Goal: Task Accomplishment & Management: Use online tool/utility

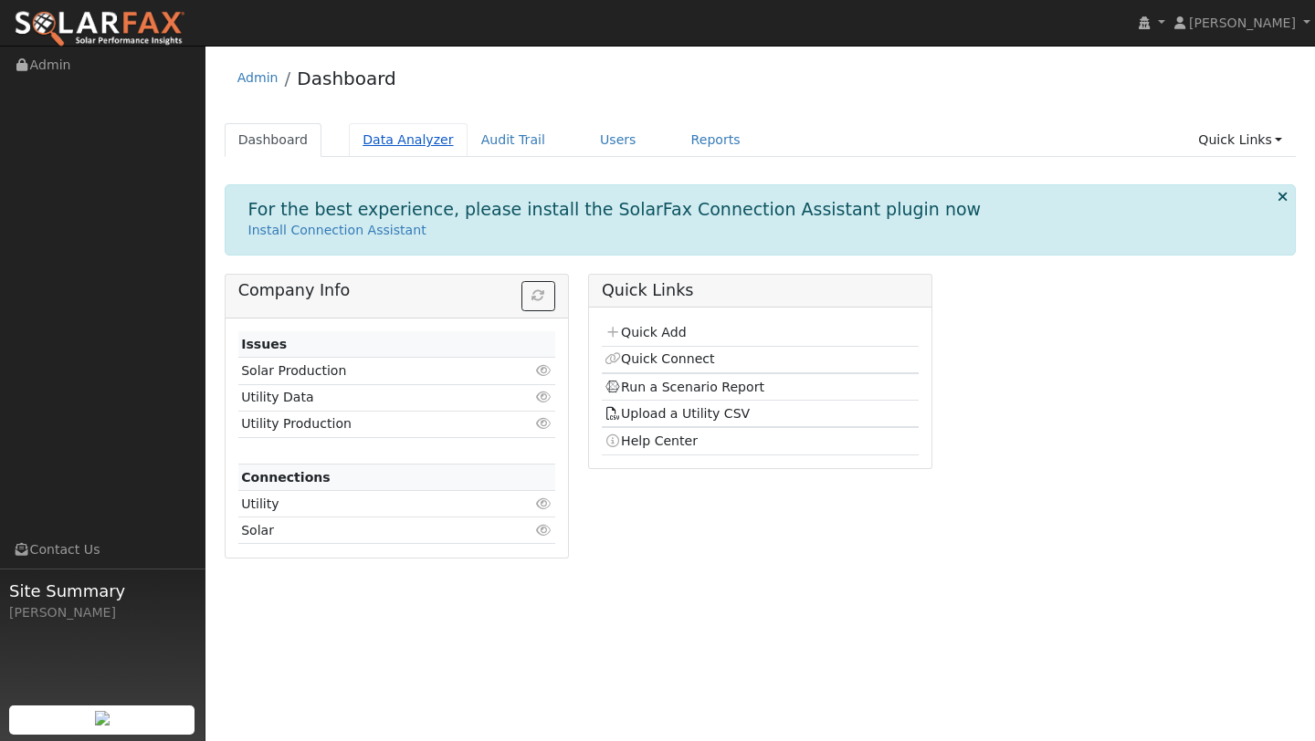
click at [378, 148] on link "Data Analyzer" at bounding box center [408, 140] width 119 height 34
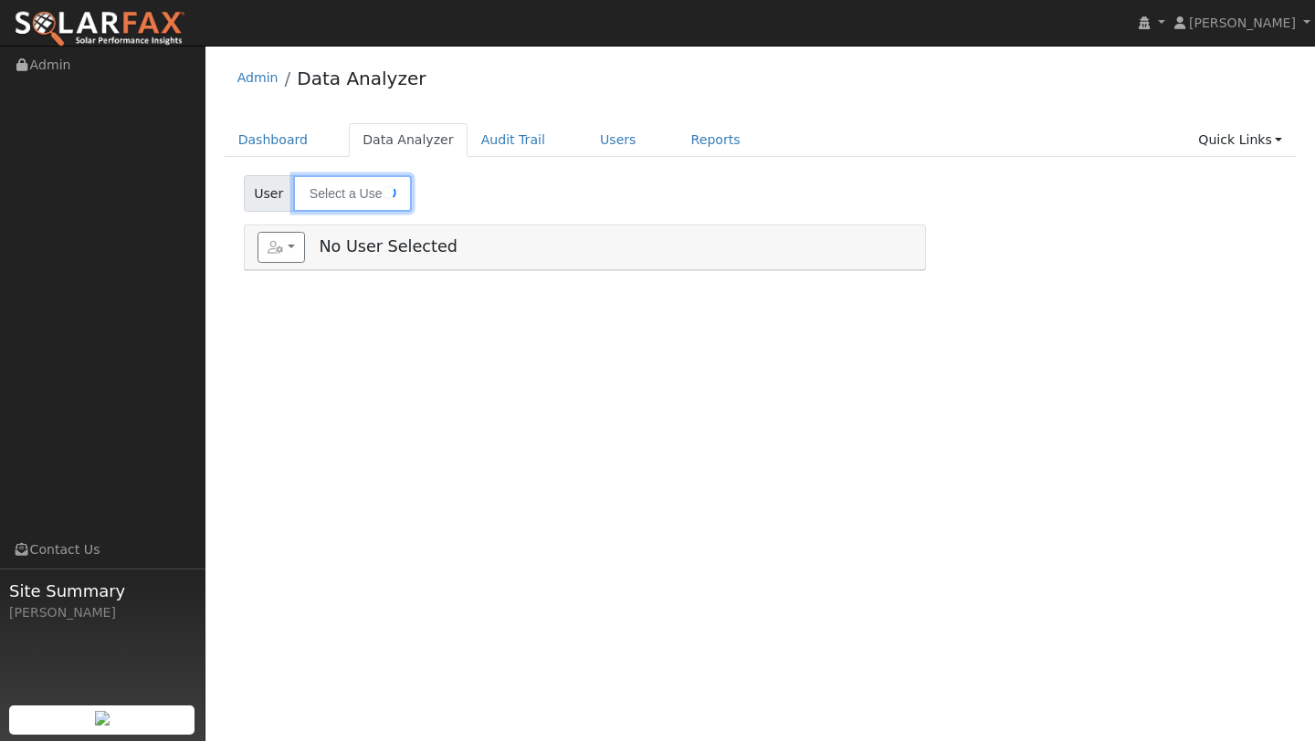
type input "Nancy Schmit"
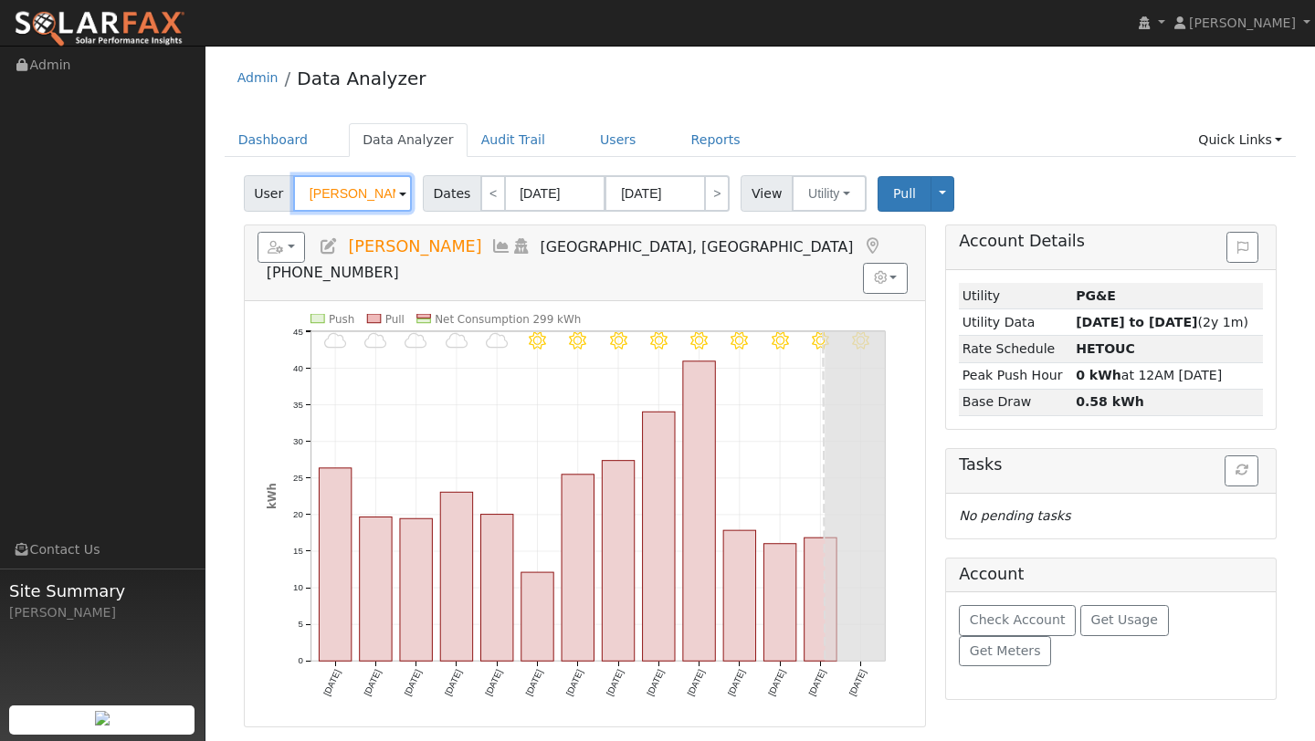
click at [368, 181] on input "Nancy Schmit" at bounding box center [352, 193] width 119 height 37
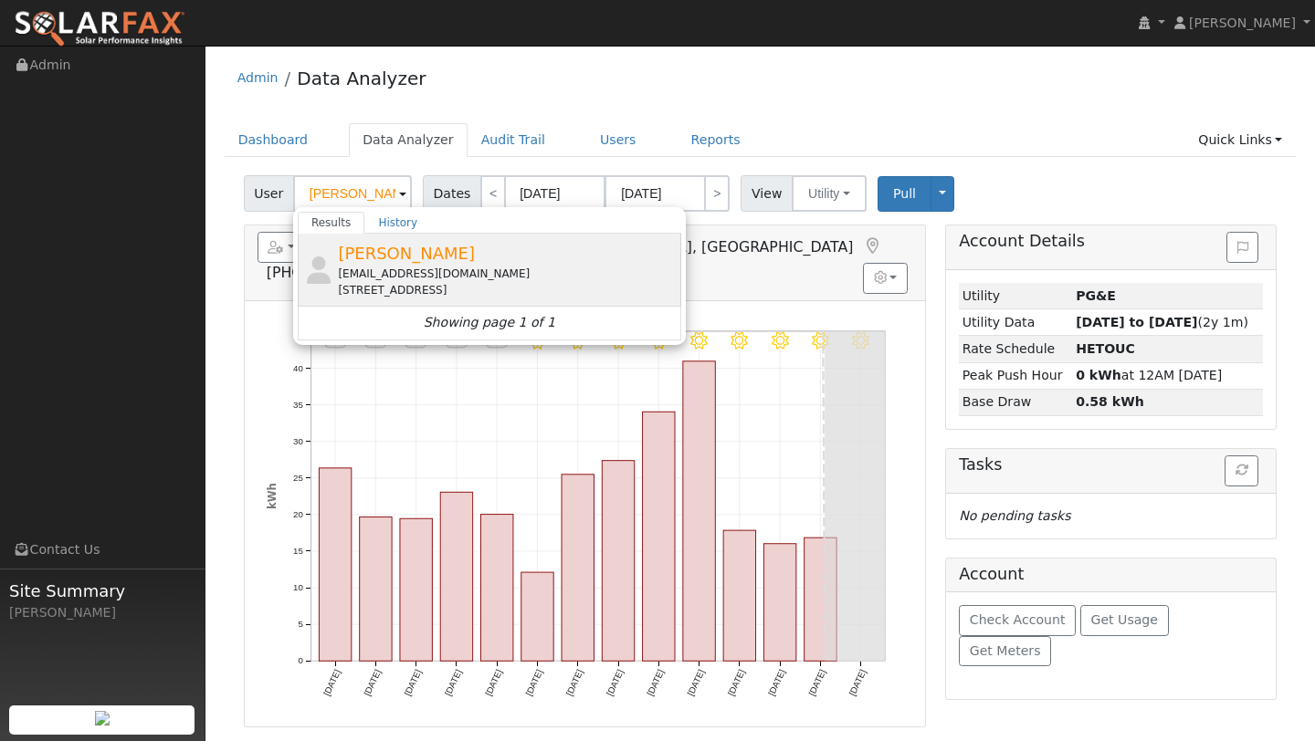
click at [426, 279] on div "gkatre@gmail.com" at bounding box center [507, 274] width 339 height 16
type input "Gaurang Katre"
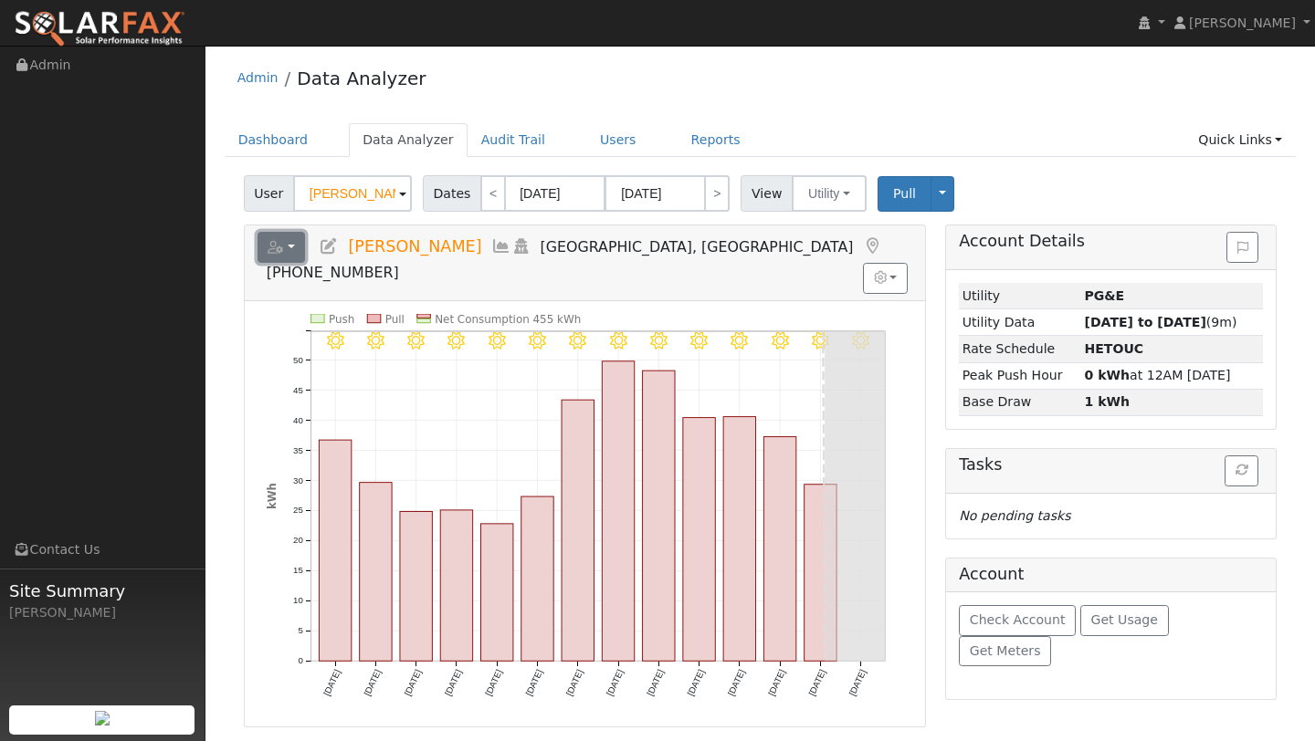
click at [296, 237] on button "button" at bounding box center [282, 247] width 48 height 31
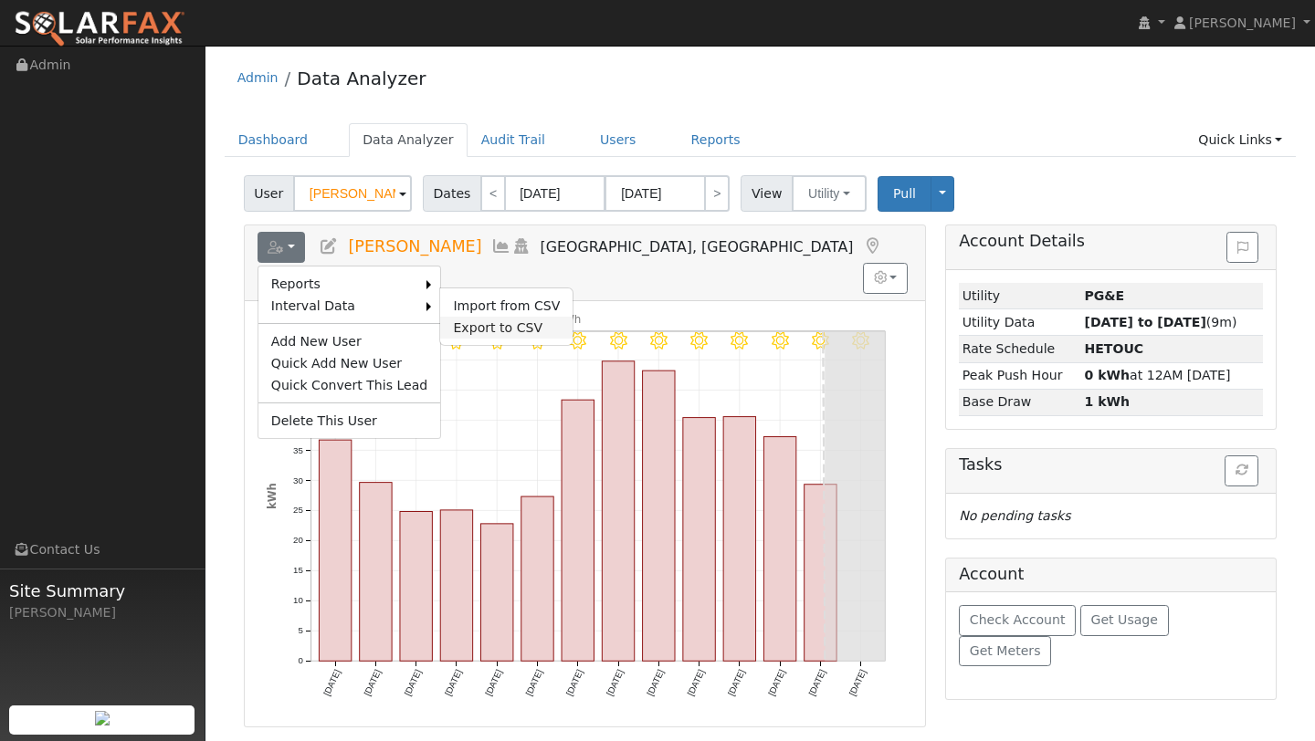
click at [458, 327] on link "Export to CSV" at bounding box center [506, 328] width 132 height 22
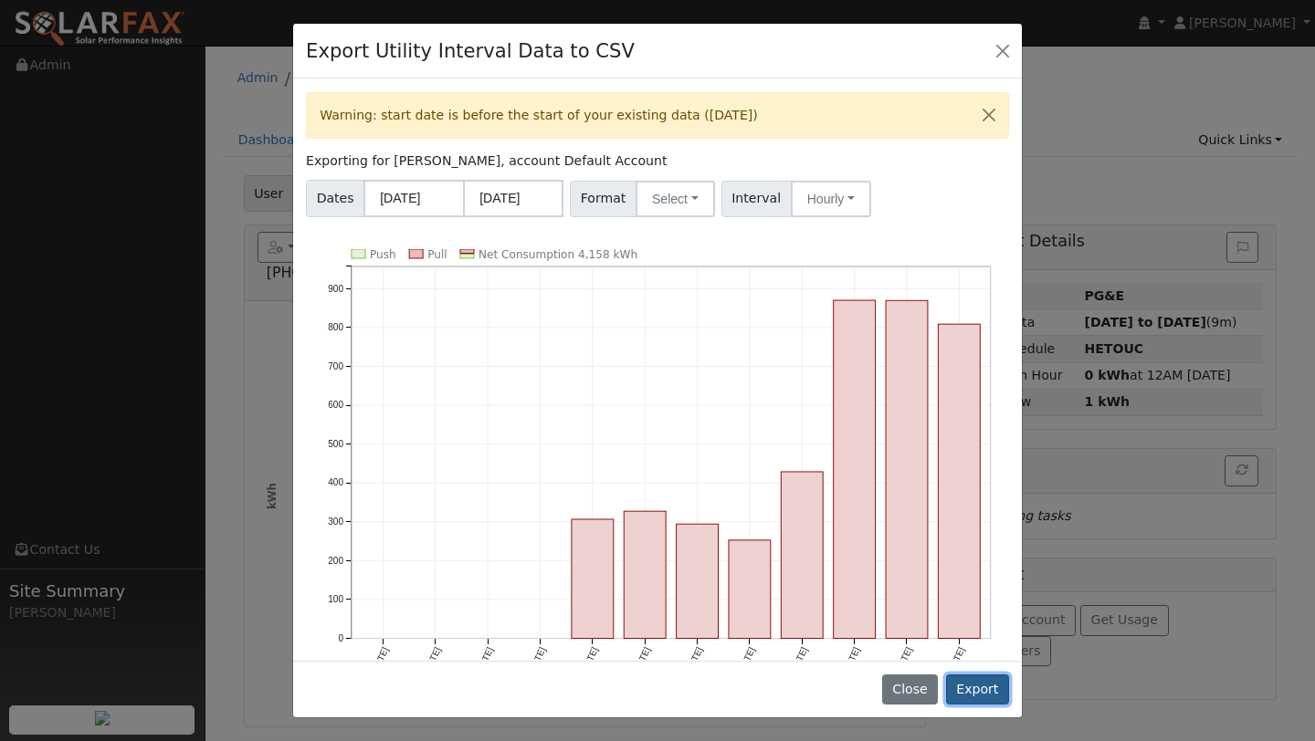
click at [979, 689] on button "Export" at bounding box center [977, 690] width 63 height 31
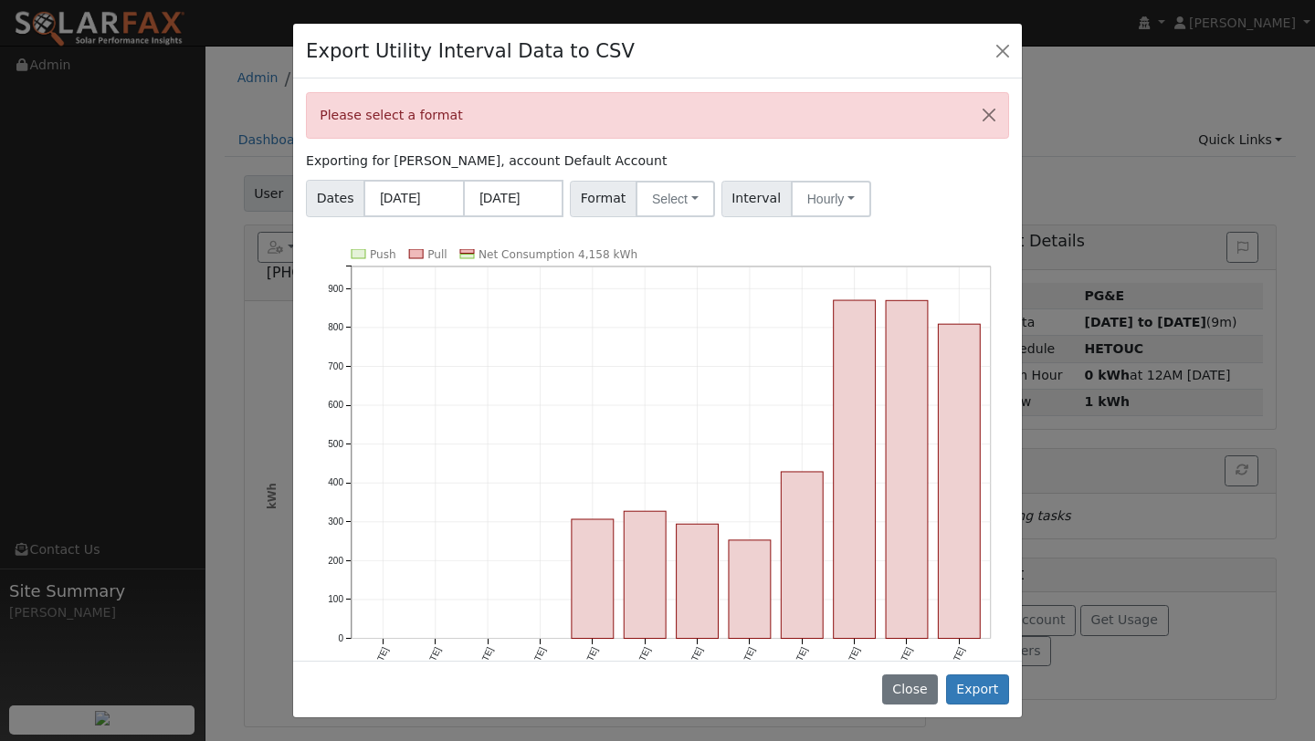
click at [657, 170] on div "Please select a format Exporting for Gaurang Katre, account Default Account Dat…" at bounding box center [657, 370] width 729 height 582
click at [660, 193] on button "Select" at bounding box center [675, 199] width 79 height 37
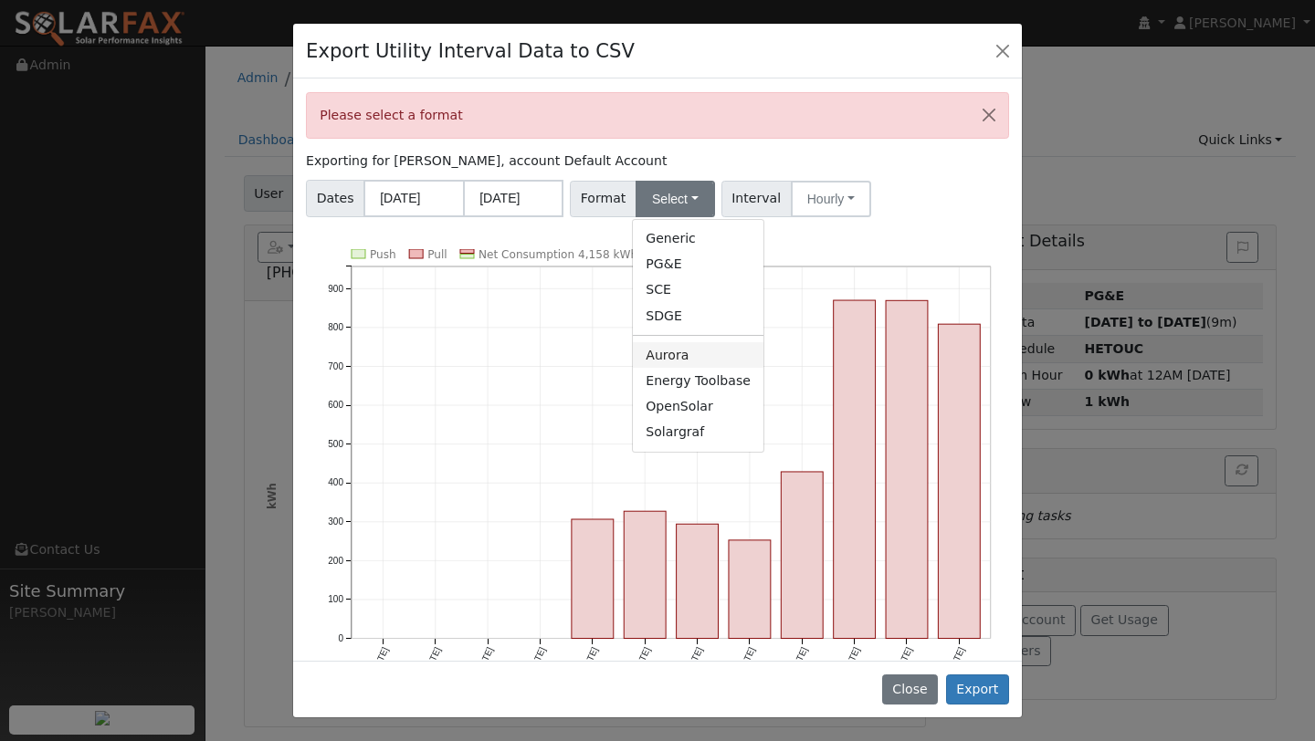
click at [664, 348] on link "Aurora" at bounding box center [698, 355] width 131 height 26
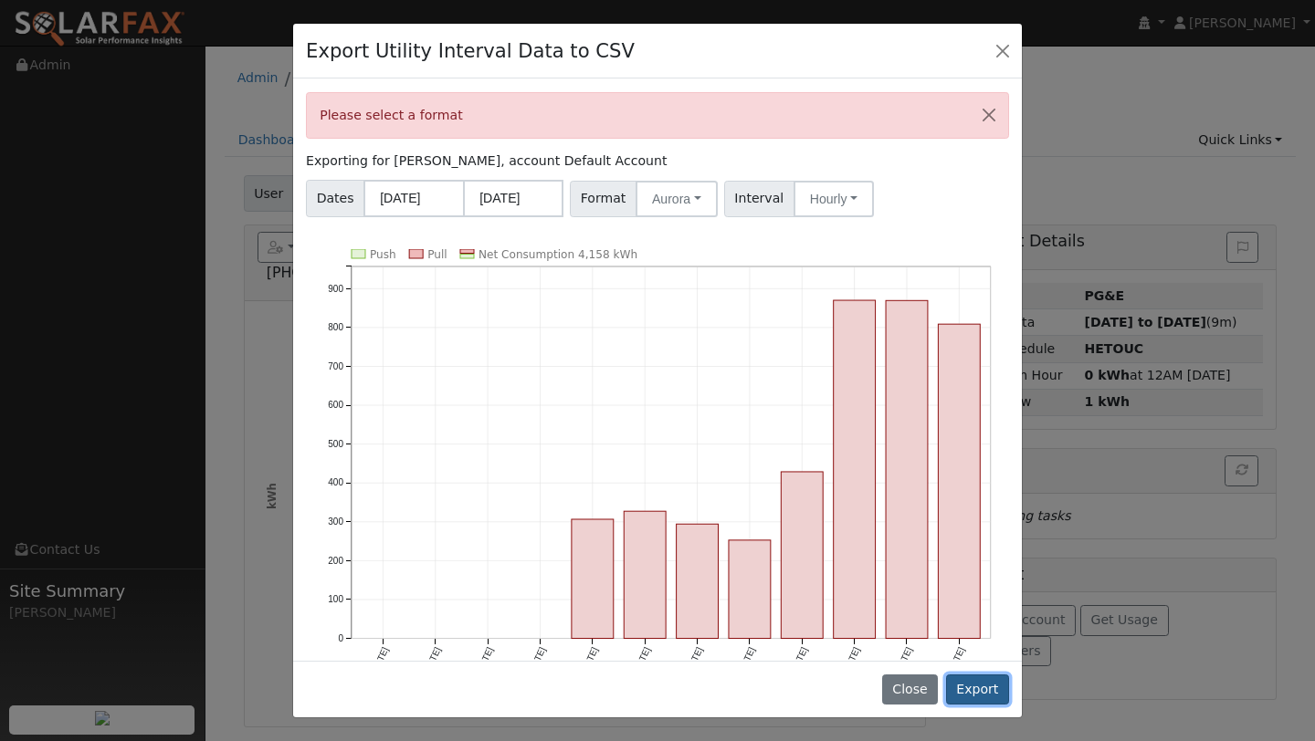
click at [968, 677] on button "Export" at bounding box center [977, 690] width 63 height 31
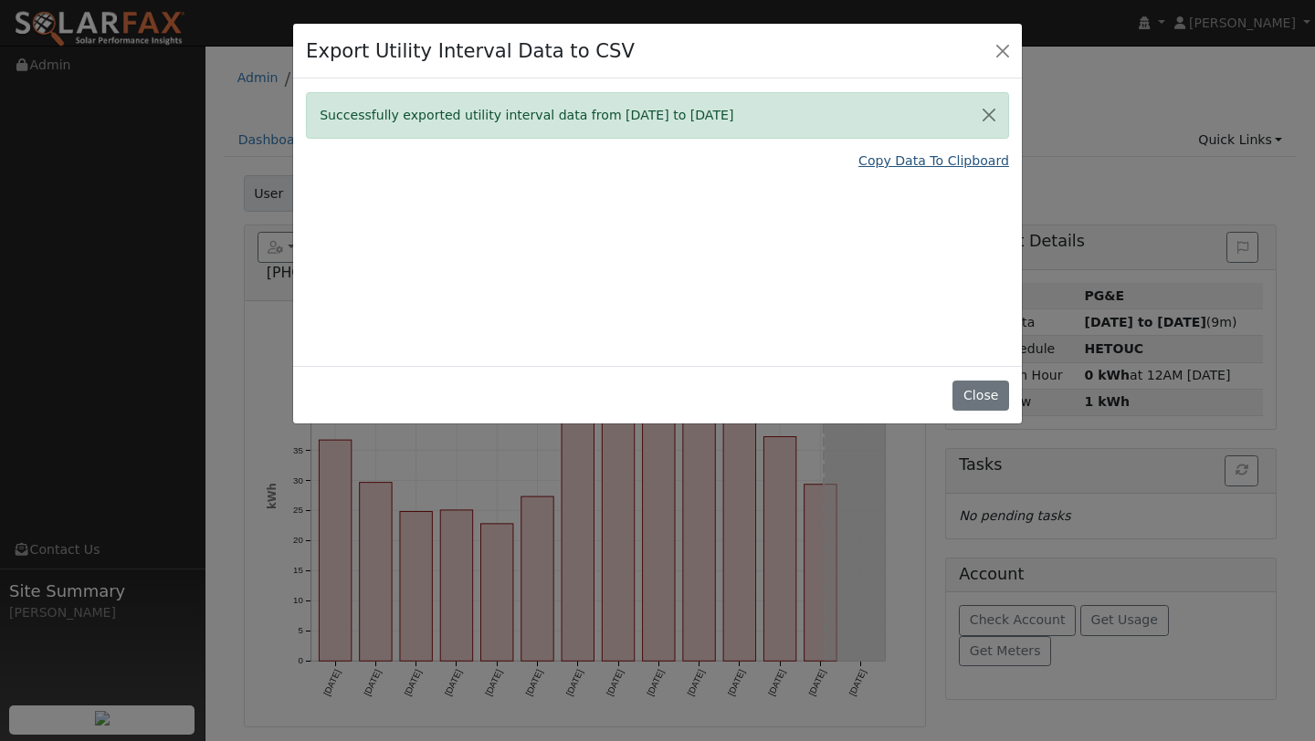
click at [889, 170] on link "Copy Data To Clipboard" at bounding box center [933, 161] width 151 height 19
click at [988, 50] on div "Export Utility Interval Data to CSV" at bounding box center [657, 52] width 729 height 56
click at [991, 51] on button "Close" at bounding box center [1003, 50] width 26 height 26
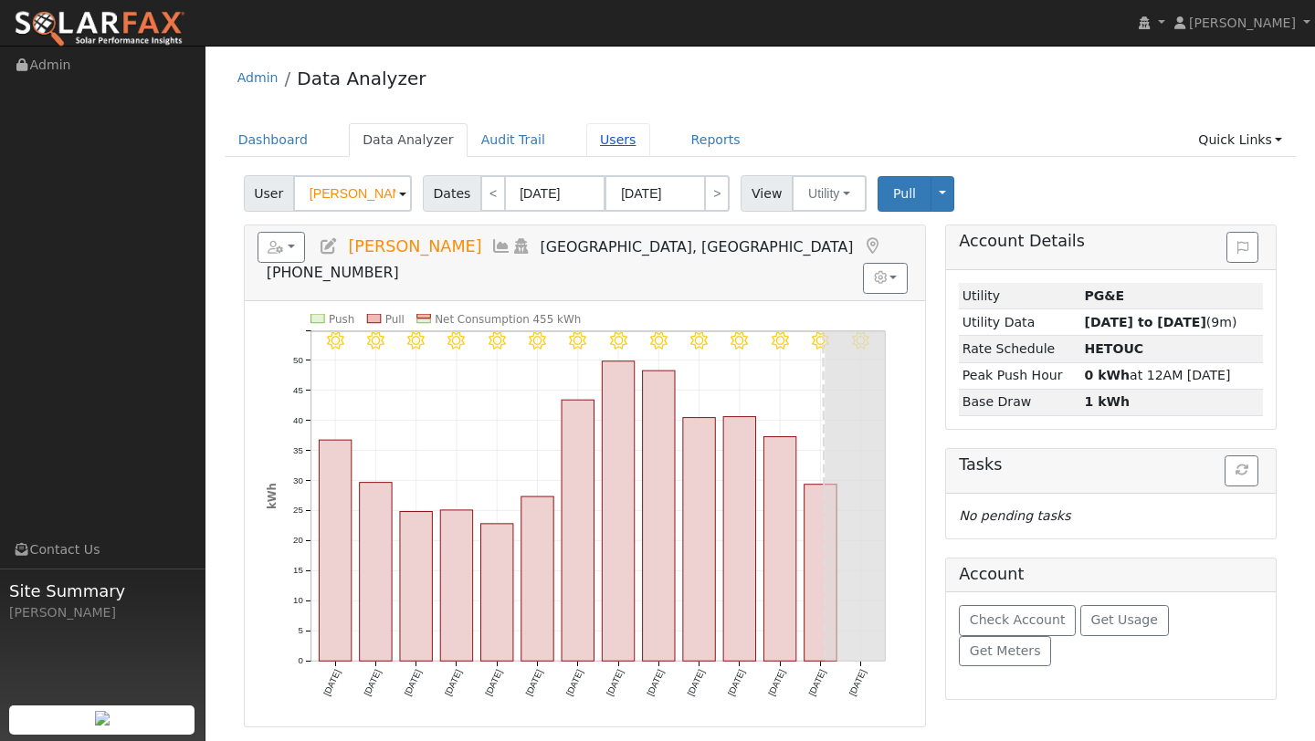
click at [615, 135] on link "Users" at bounding box center [618, 140] width 64 height 34
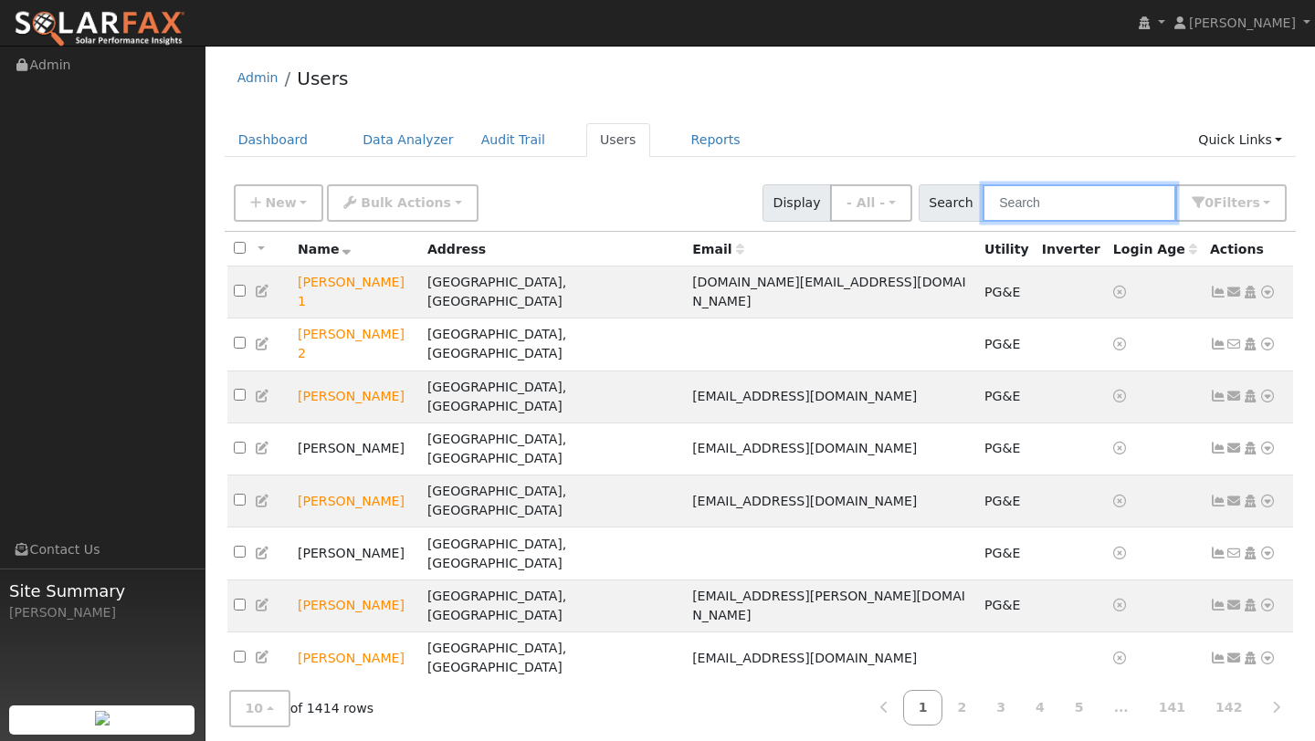
click at [1060, 197] on input "text" at bounding box center [1080, 202] width 194 height 37
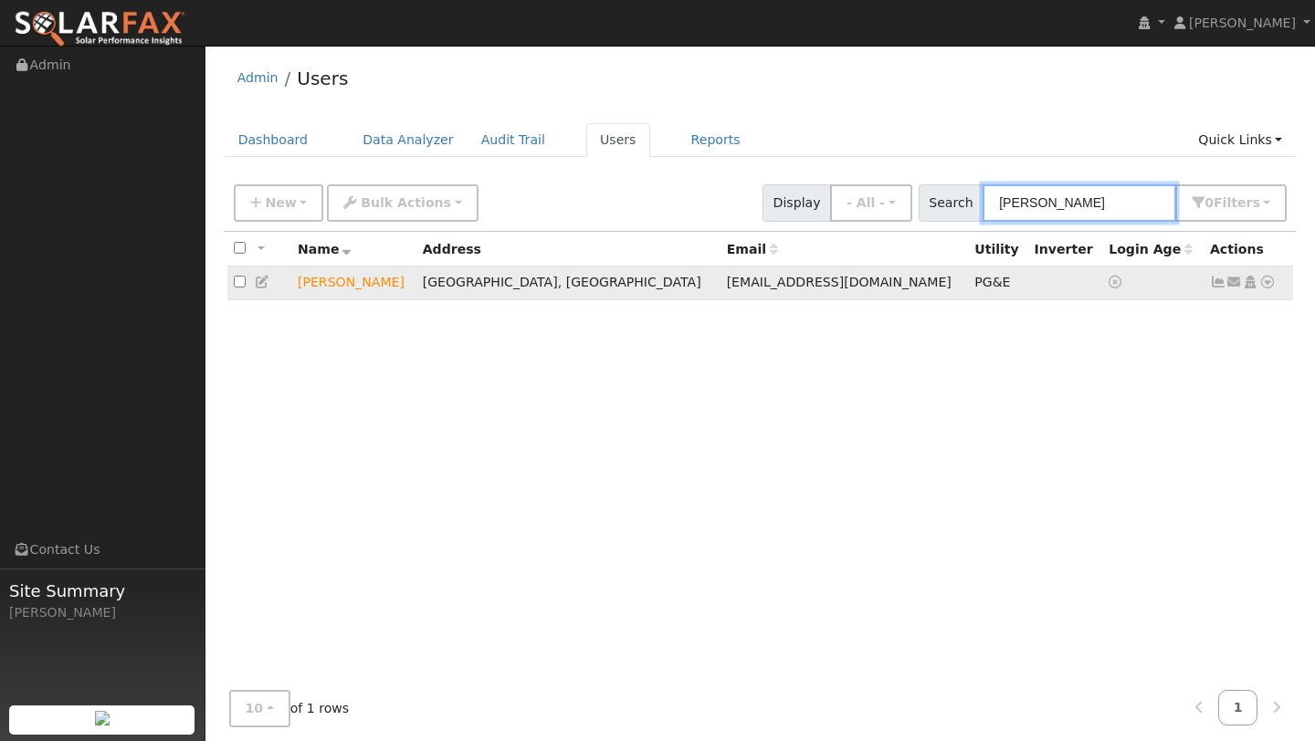
type input "katre"
click at [1265, 280] on icon at bounding box center [1267, 282] width 16 height 13
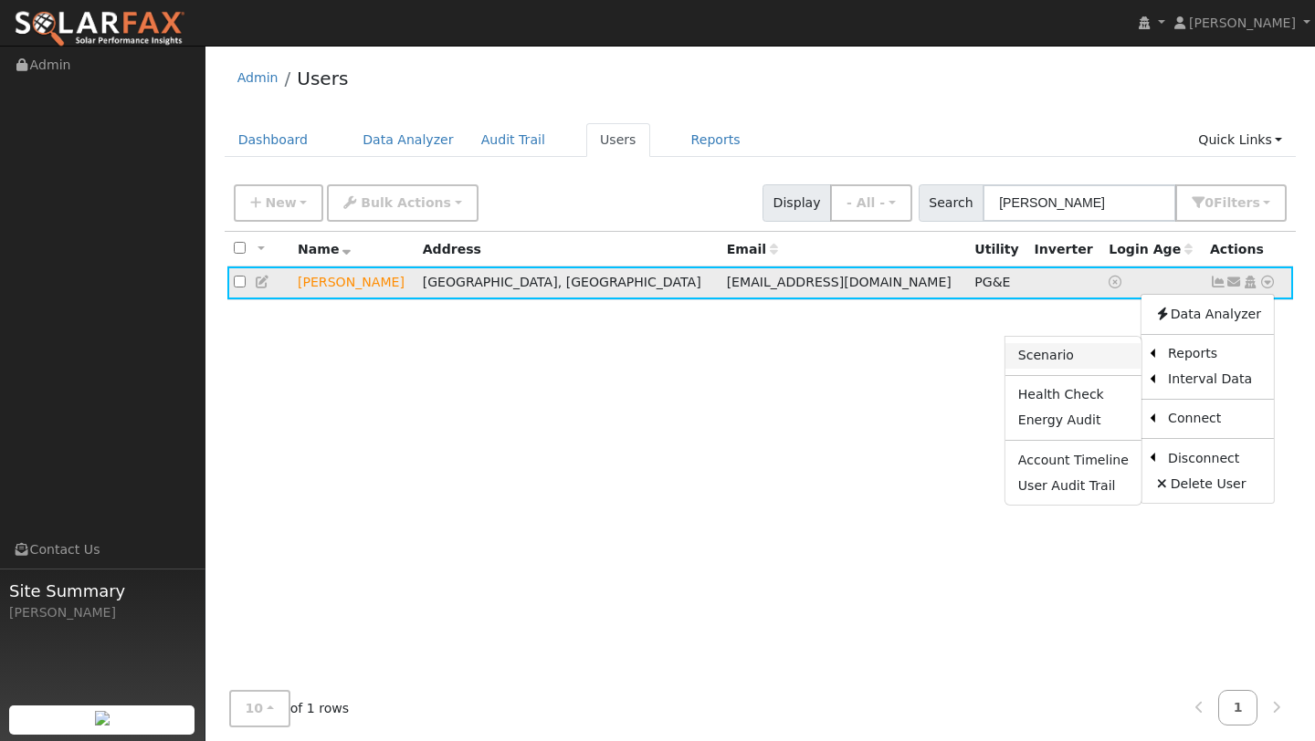
click at [1119, 357] on link "Scenario" at bounding box center [1073, 356] width 136 height 26
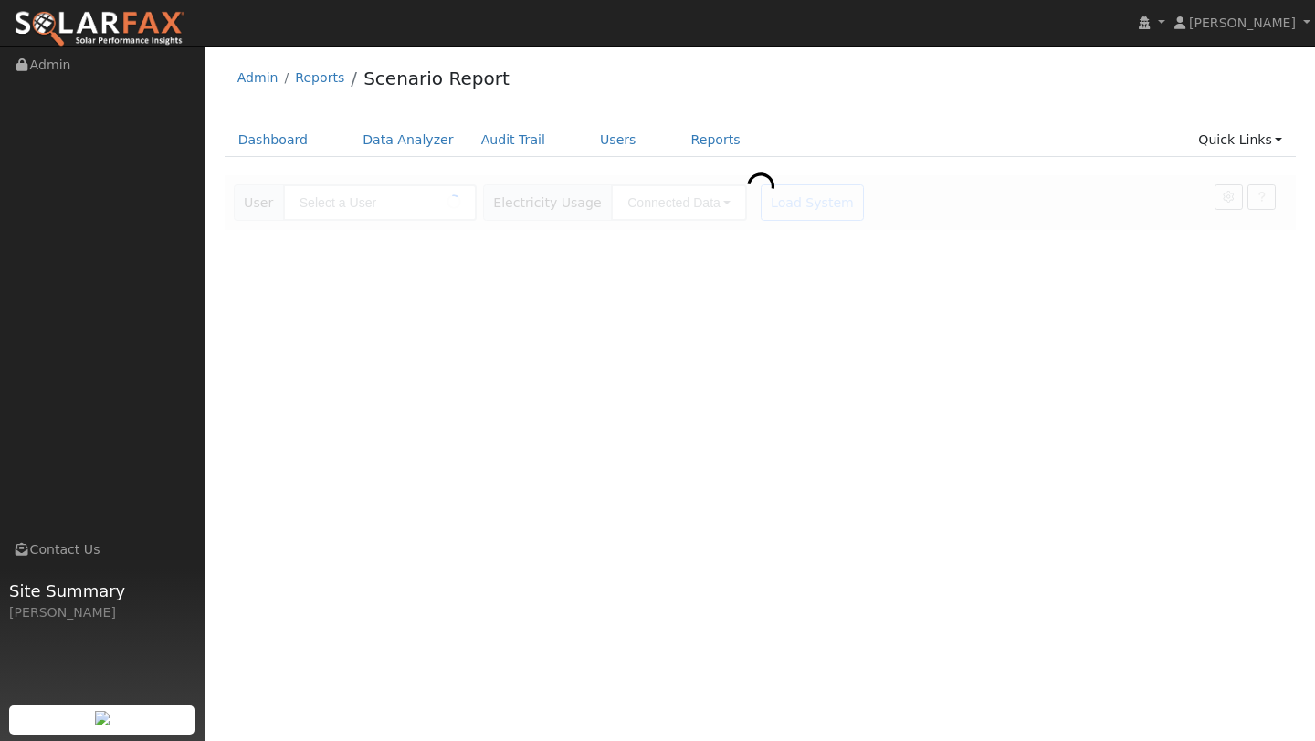
type input "[PERSON_NAME]"
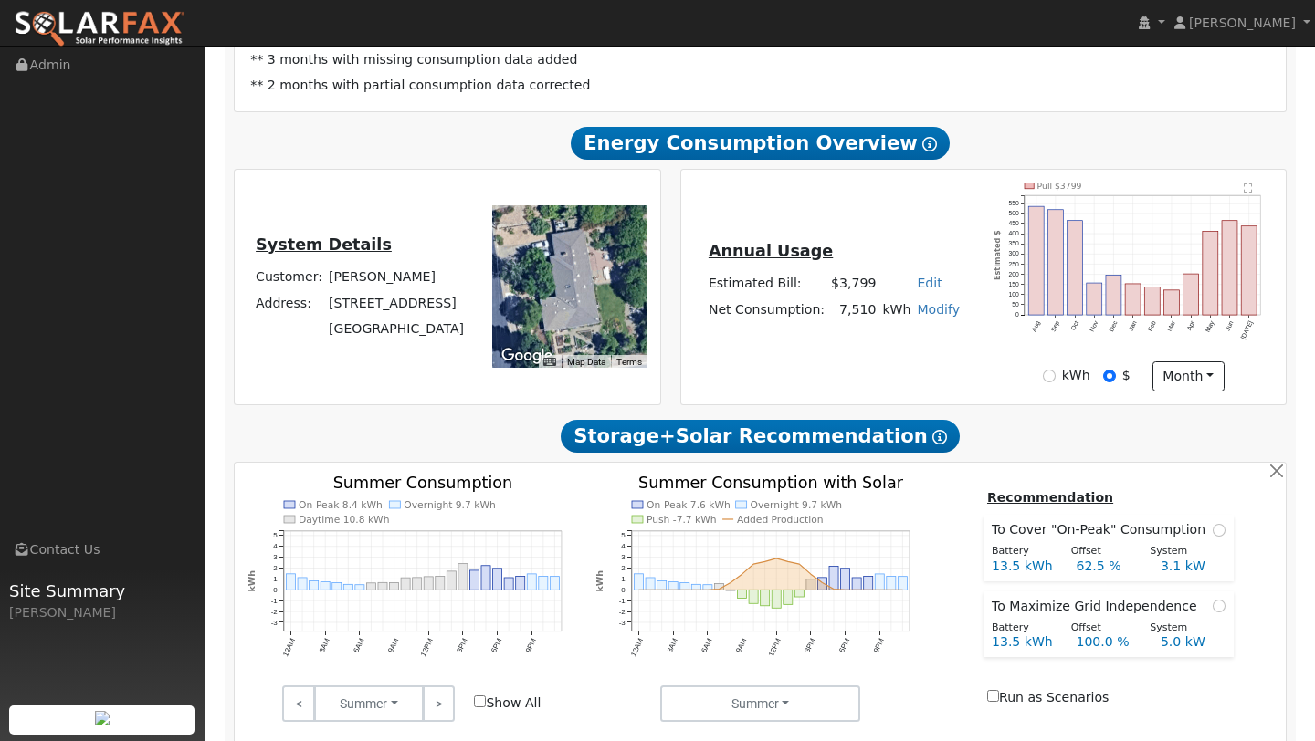
scroll to position [325, 0]
